Goal: Find specific page/section: Find specific page/section

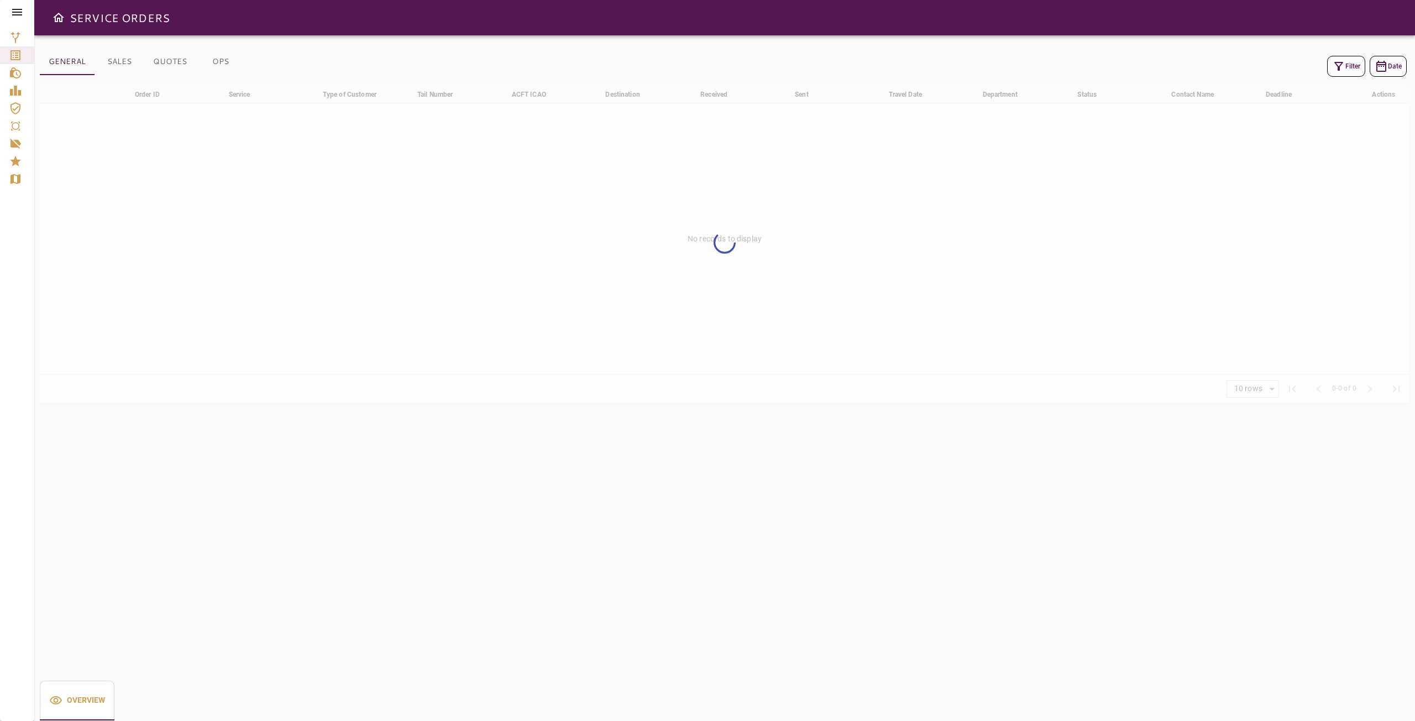
click at [18, 9] on icon at bounding box center [17, 12] width 10 height 7
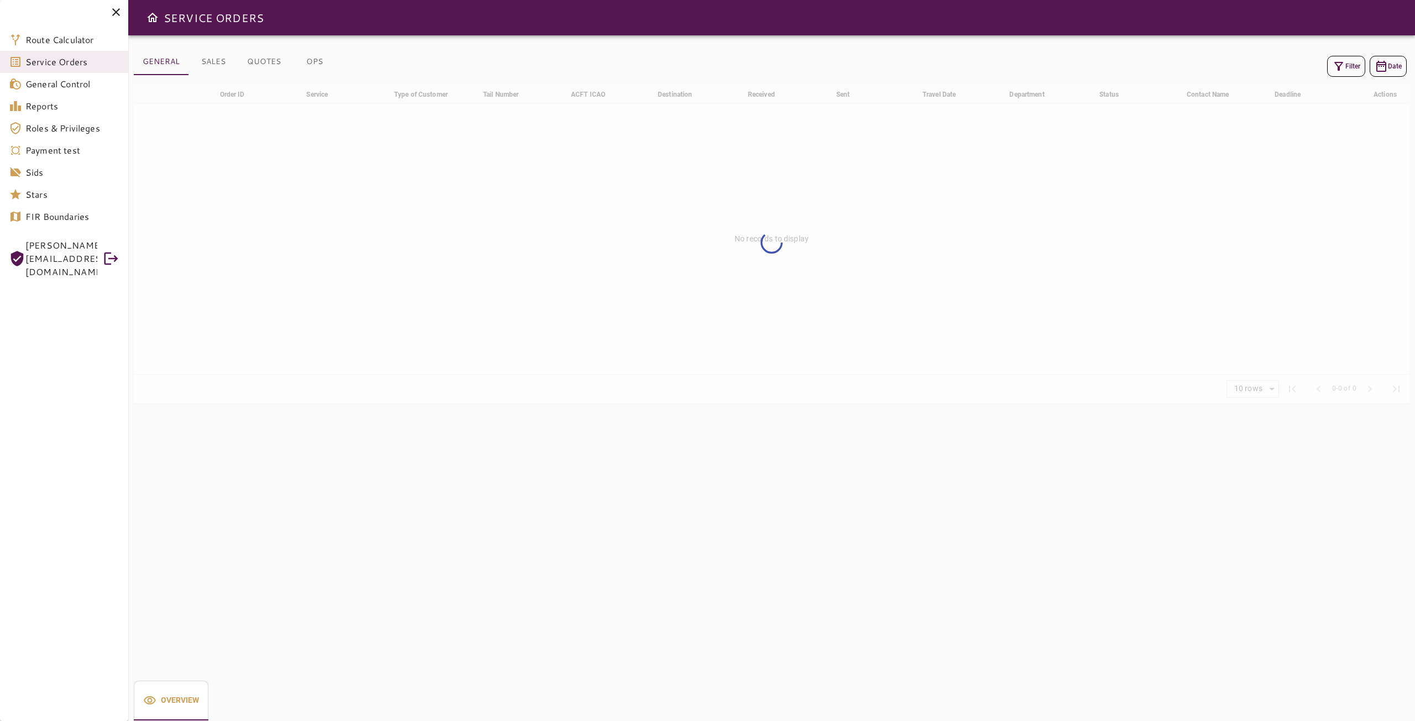
click at [77, 63] on span "Service Orders" at bounding box center [72, 61] width 94 height 13
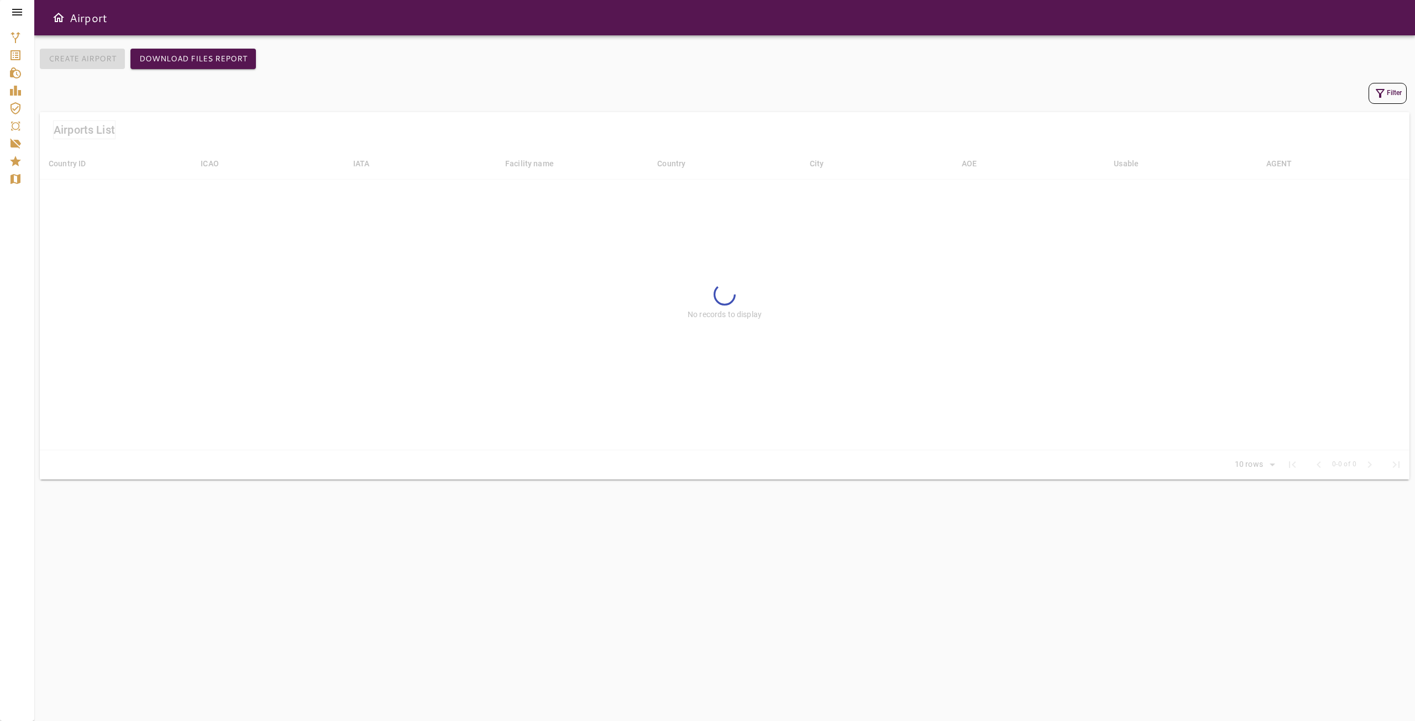
click at [10, 10] on icon at bounding box center [16, 12] width 13 height 13
